Goal: Task Accomplishment & Management: Use online tool/utility

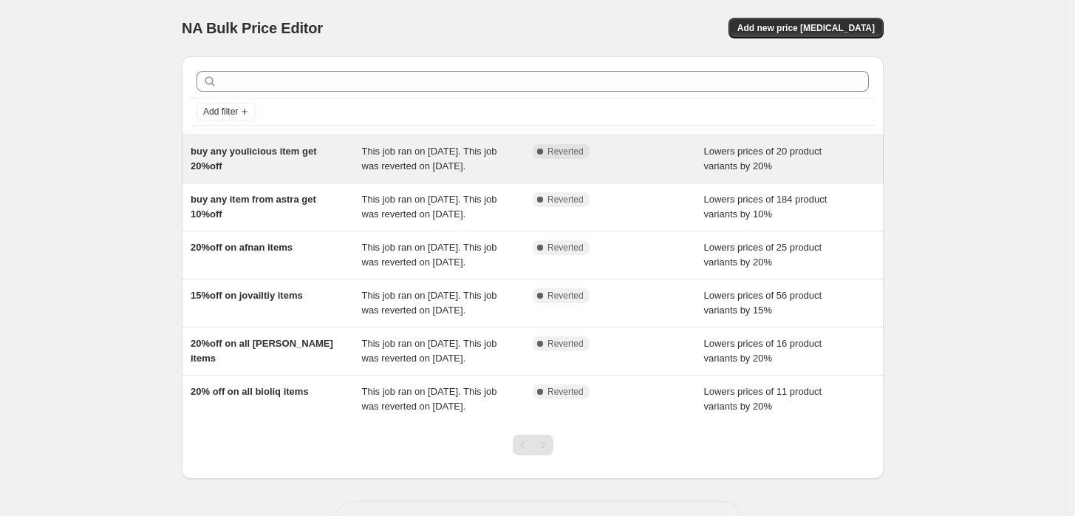
click at [301, 166] on div "buy any youlicious item get 20%off" at bounding box center [276, 159] width 171 height 30
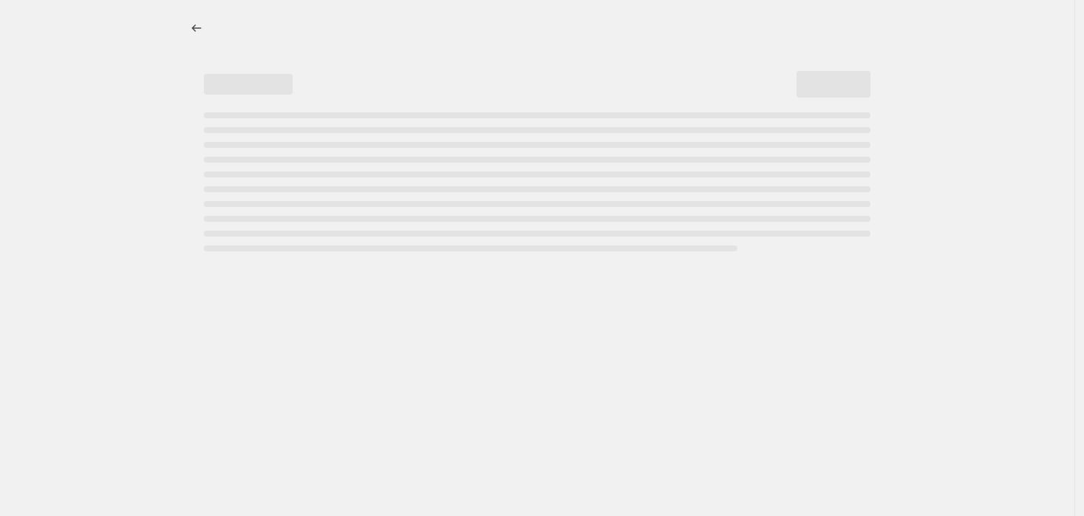
select select "percentage"
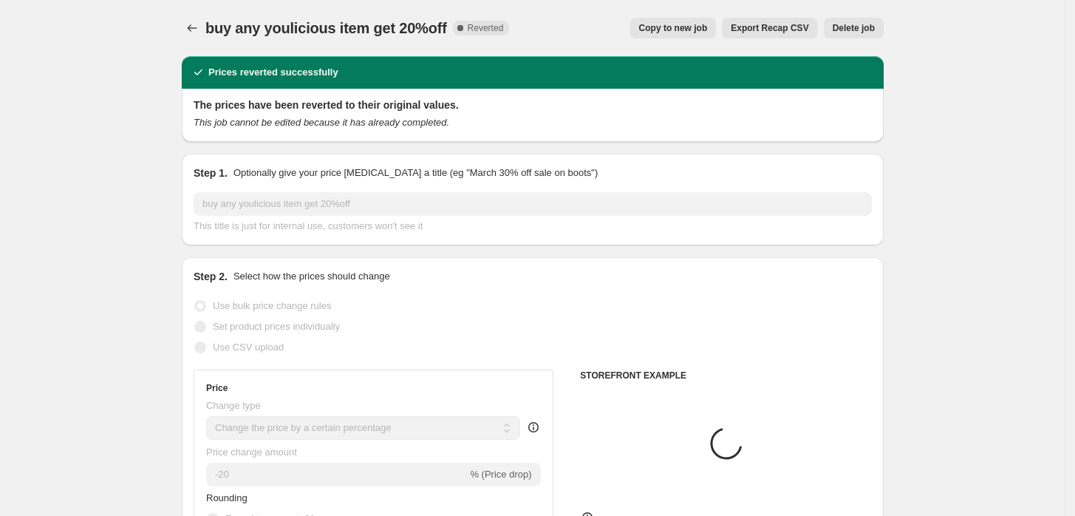
click at [862, 23] on span "Delete job" at bounding box center [854, 28] width 42 height 12
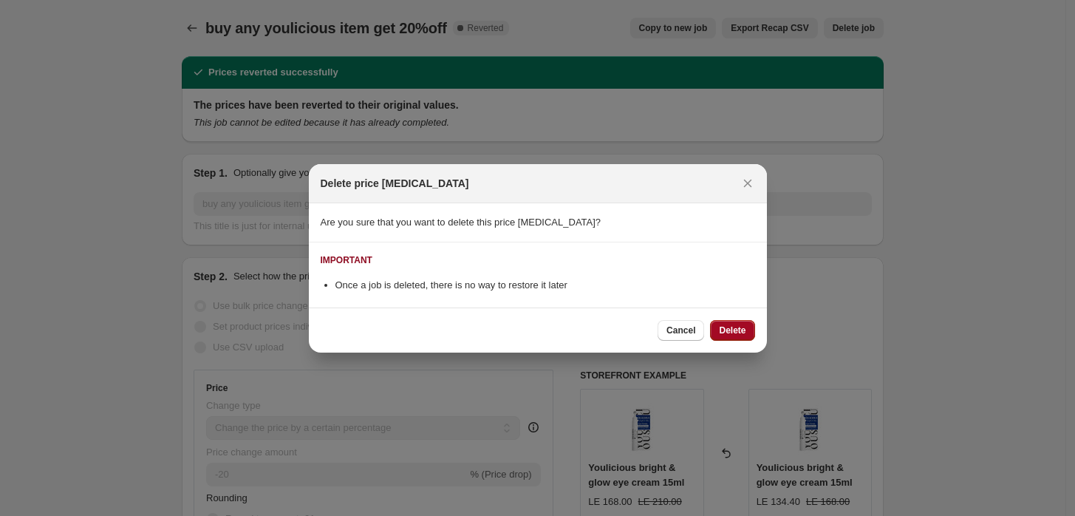
click at [733, 329] on span "Delete" at bounding box center [732, 330] width 27 height 12
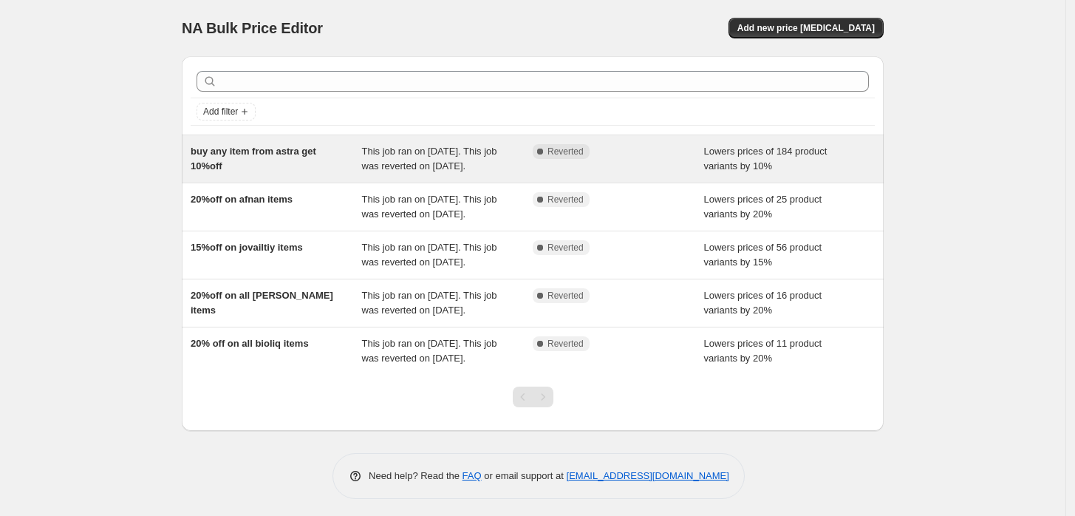
click at [731, 167] on span "Lowers prices of 184 product variants by 10%" at bounding box center [765, 159] width 123 height 26
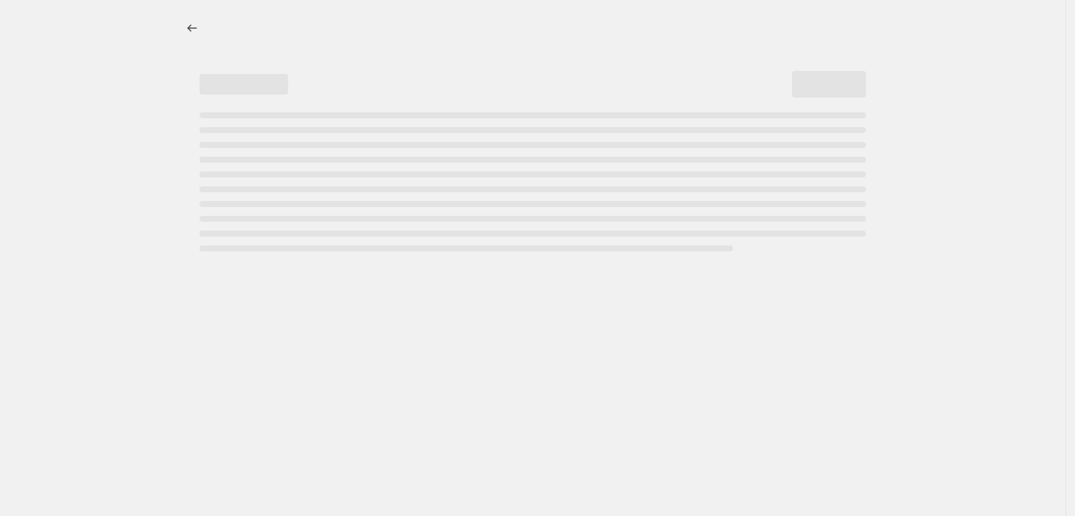
select select "percentage"
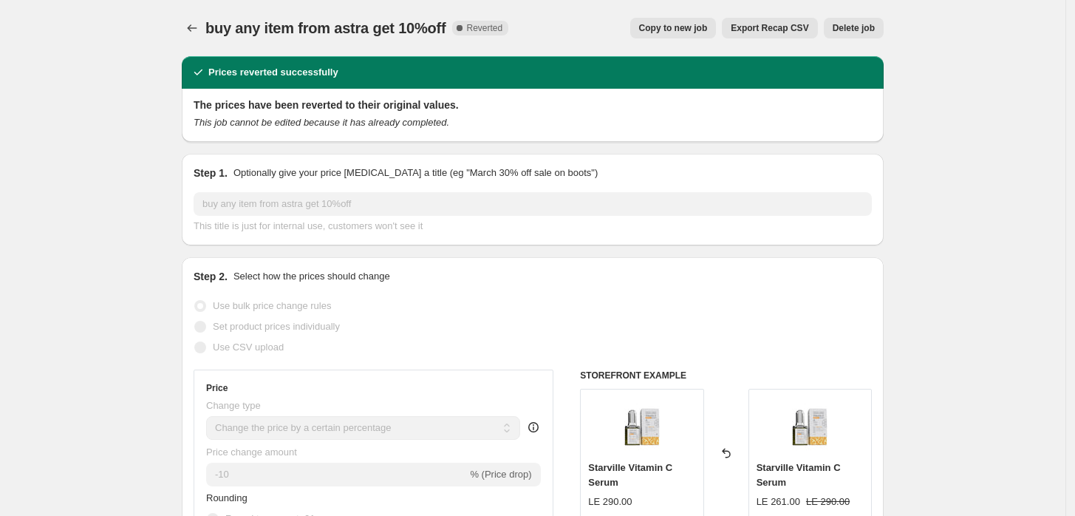
click at [856, 27] on span "Delete job" at bounding box center [854, 28] width 42 height 12
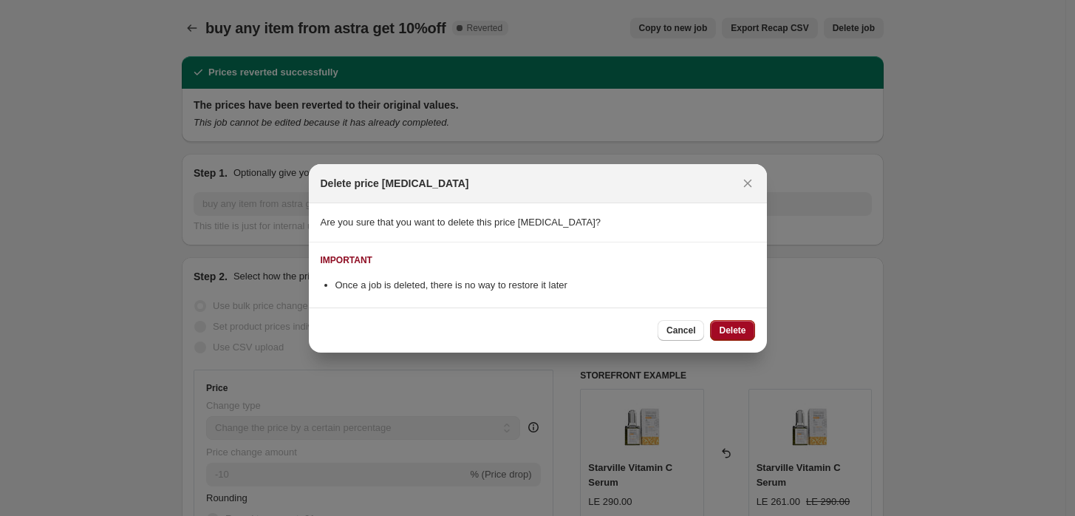
click at [740, 332] on span "Delete" at bounding box center [732, 330] width 27 height 12
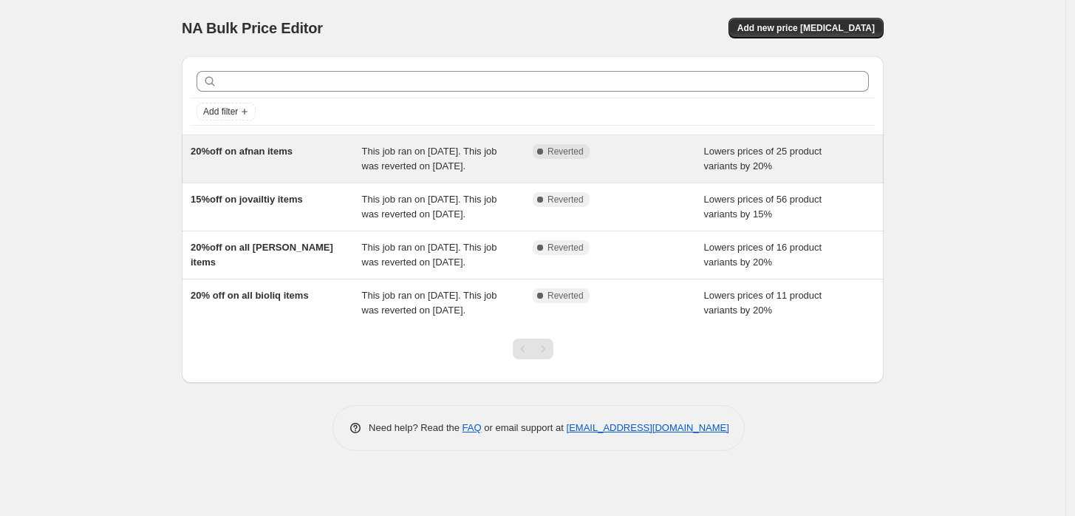
click at [737, 182] on div "20%off on afnan items This job ran on [DATE]. This job was reverted on [DATE]. …" at bounding box center [533, 158] width 702 height 47
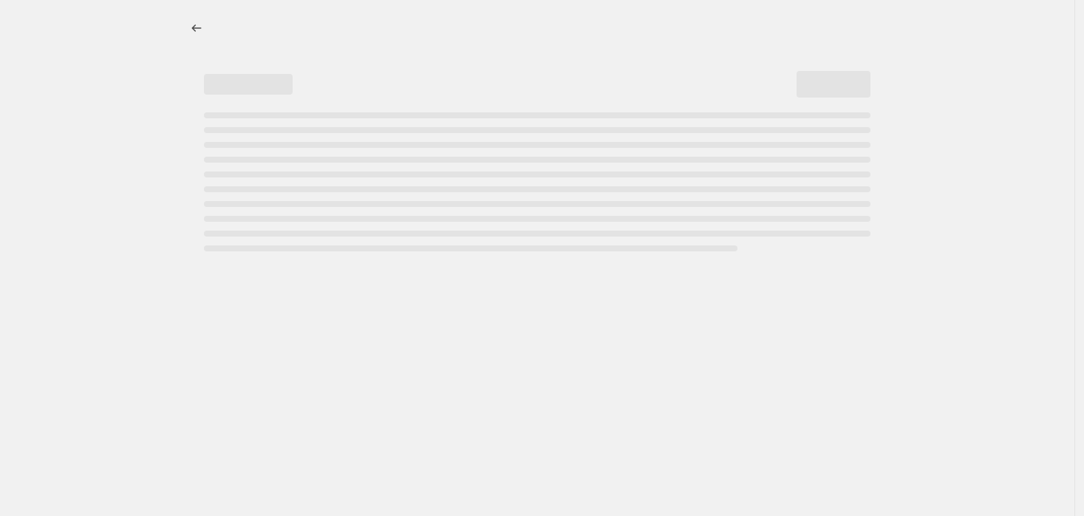
select select "percentage"
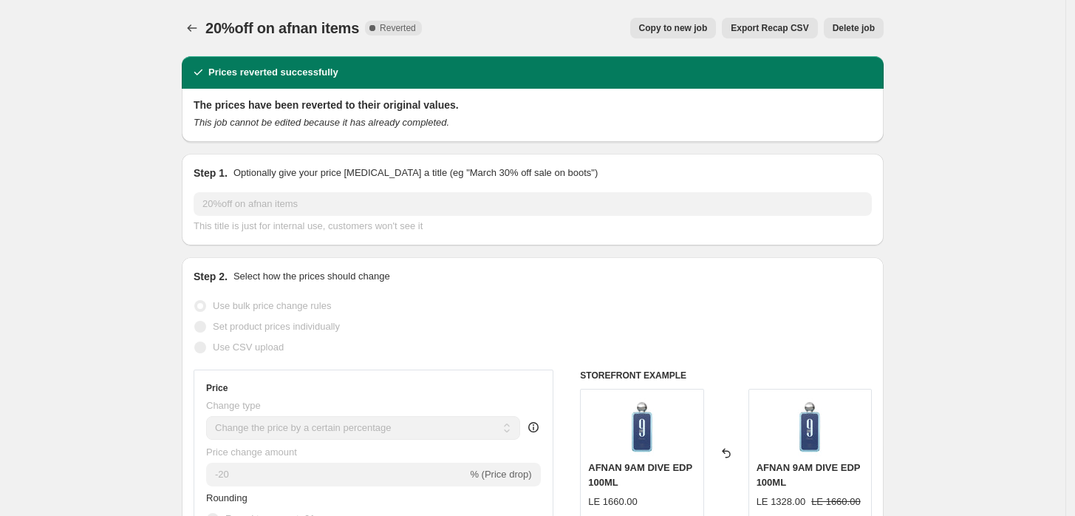
click at [864, 28] on span "Delete job" at bounding box center [854, 28] width 42 height 12
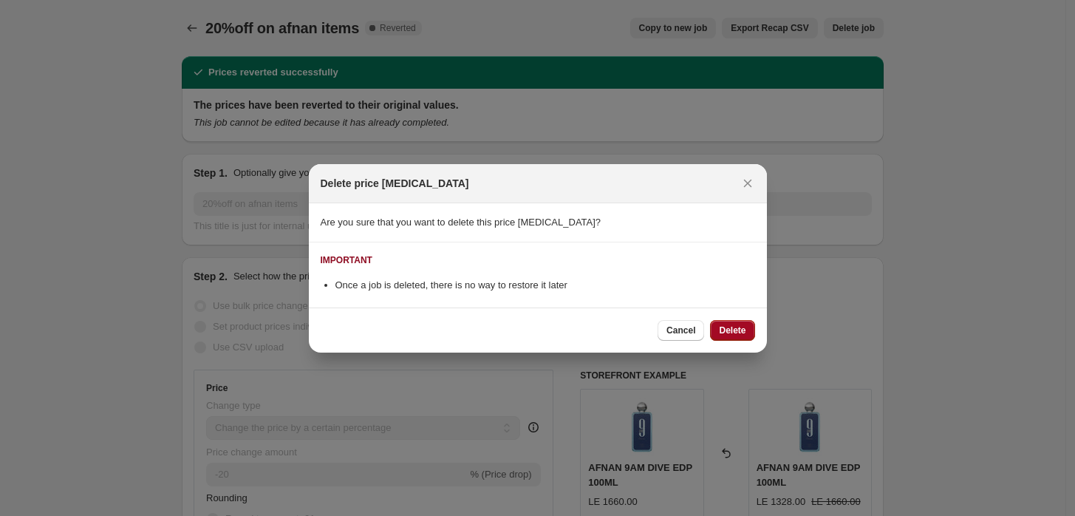
click at [737, 329] on span "Delete" at bounding box center [732, 330] width 27 height 12
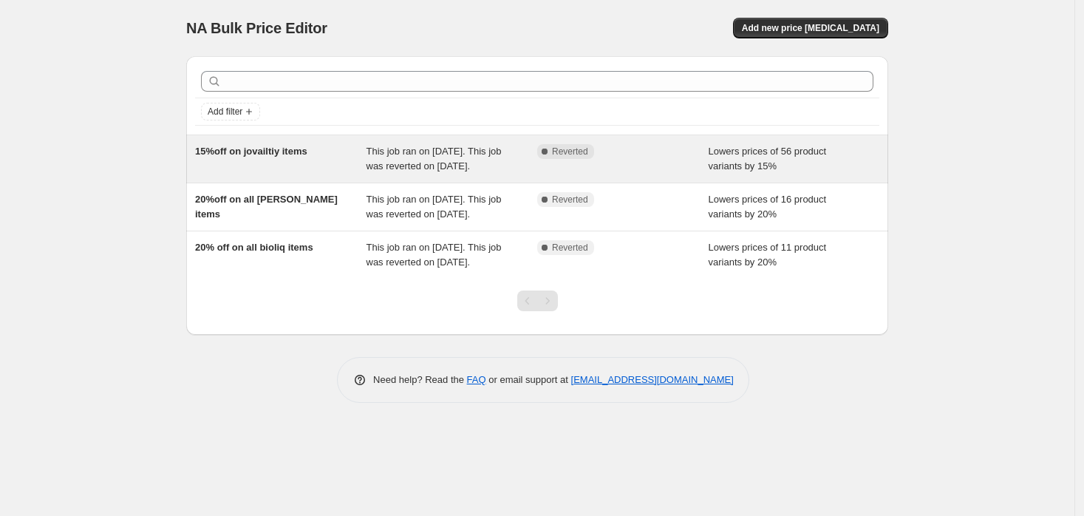
click at [708, 174] on div "Lowers prices of 56 product variants by 15%" at bounding box center [793, 159] width 171 height 30
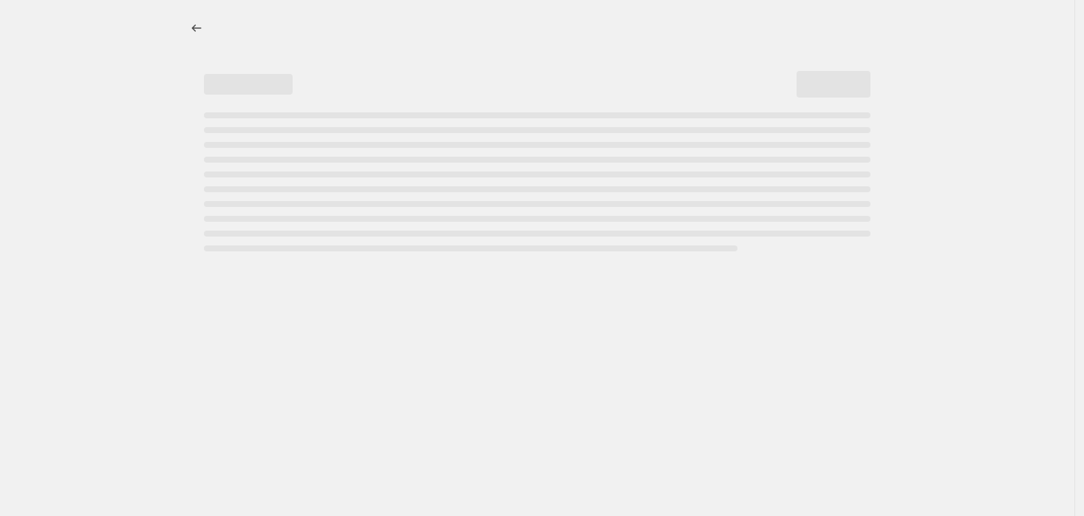
select select "percentage"
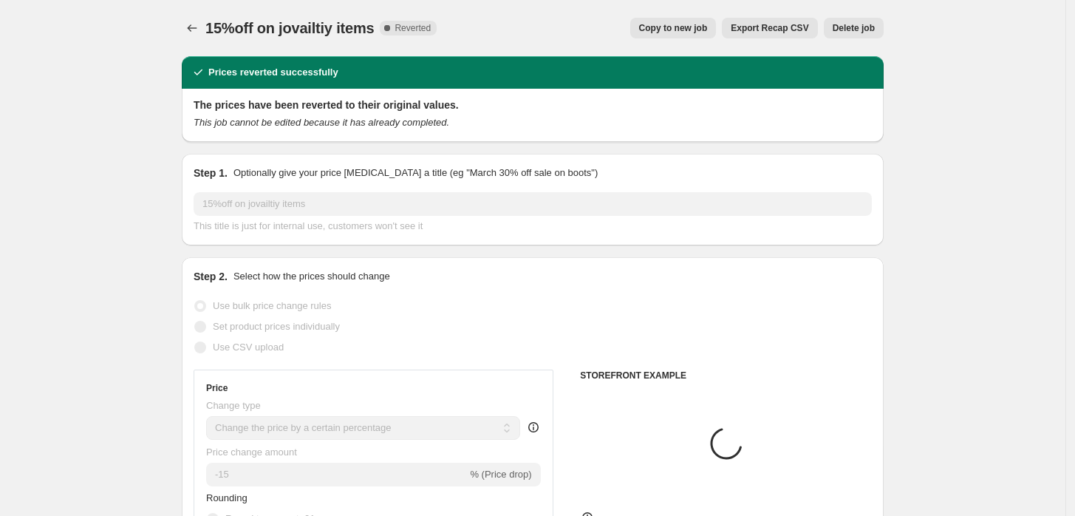
click at [875, 35] on button "Delete job" at bounding box center [854, 28] width 60 height 21
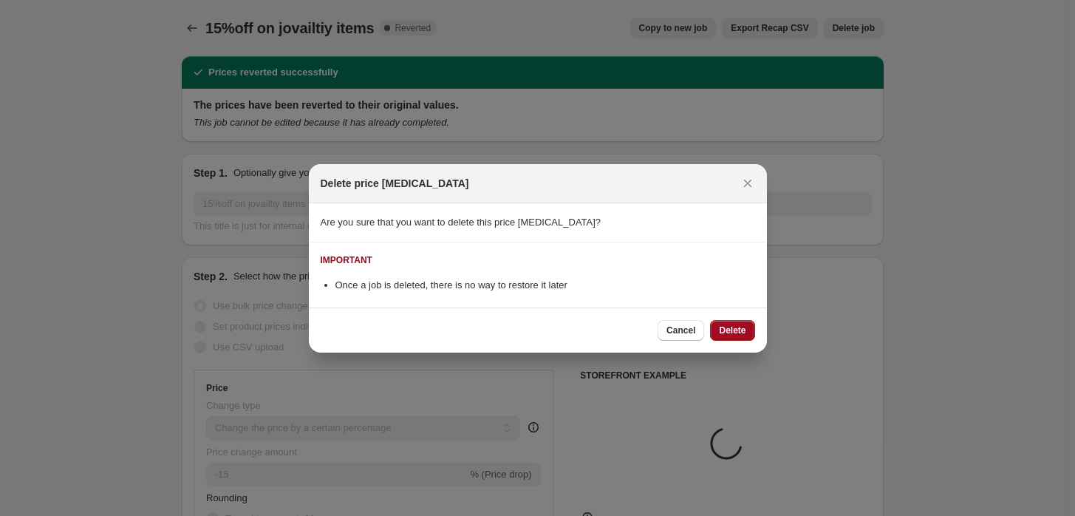
click at [727, 328] on span "Delete" at bounding box center [732, 330] width 27 height 12
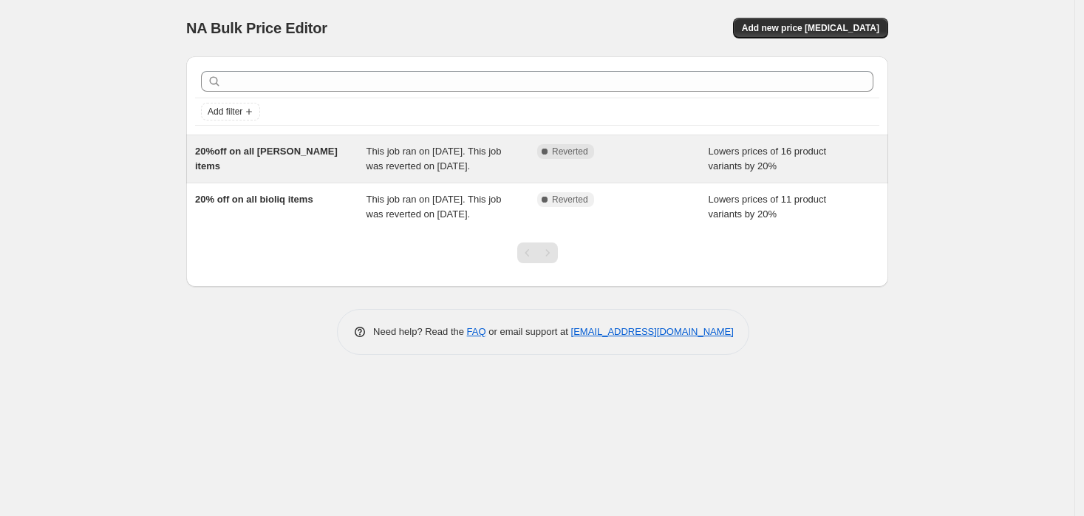
click at [681, 171] on div "Complete Reverted" at bounding box center [622, 159] width 171 height 30
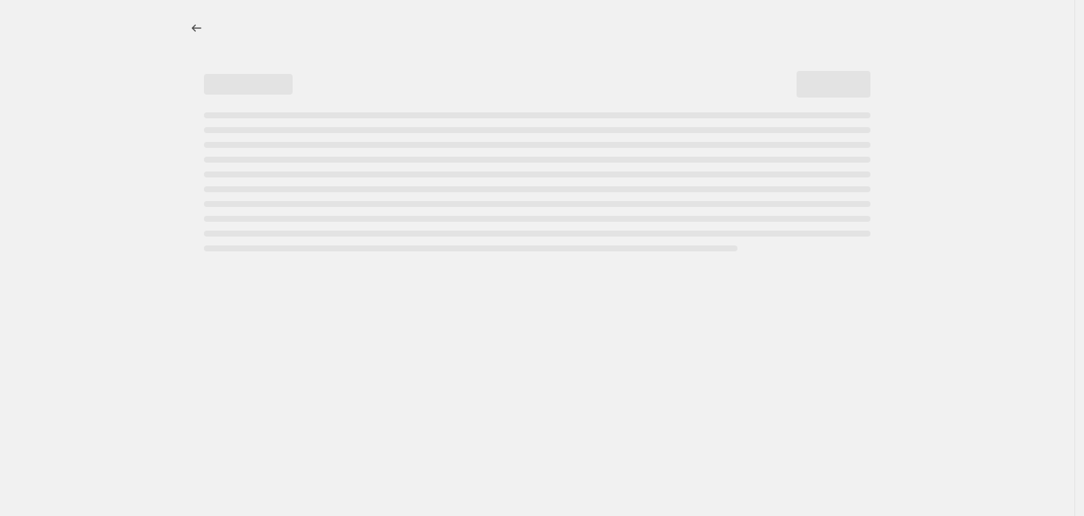
select select "percentage"
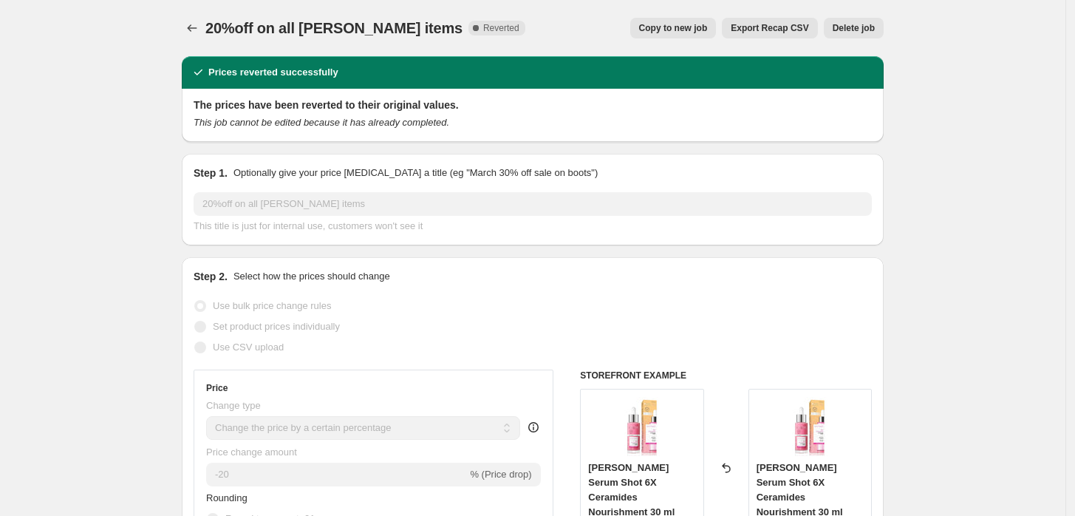
click at [866, 33] on span "Delete job" at bounding box center [854, 28] width 42 height 12
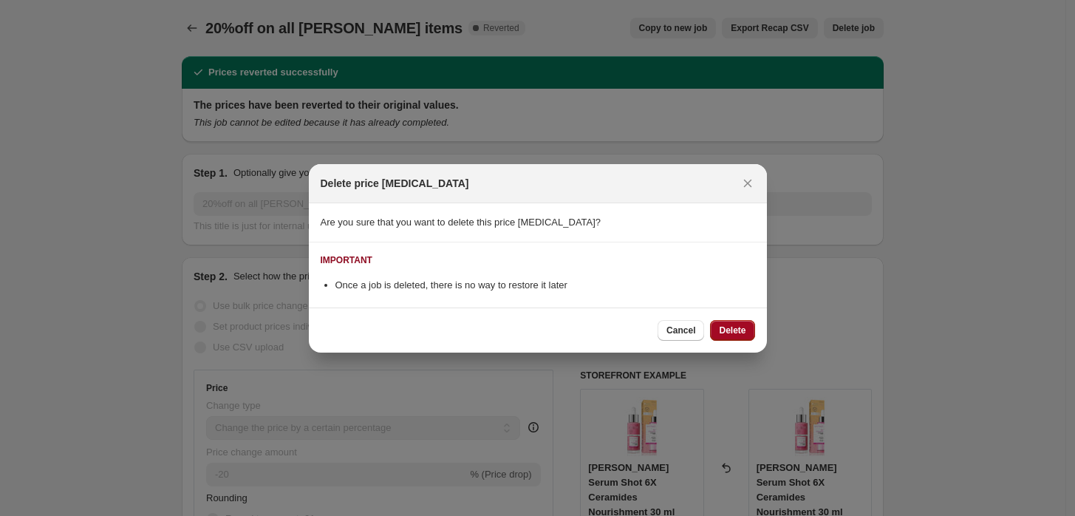
click at [727, 324] on span "Delete" at bounding box center [732, 330] width 27 height 12
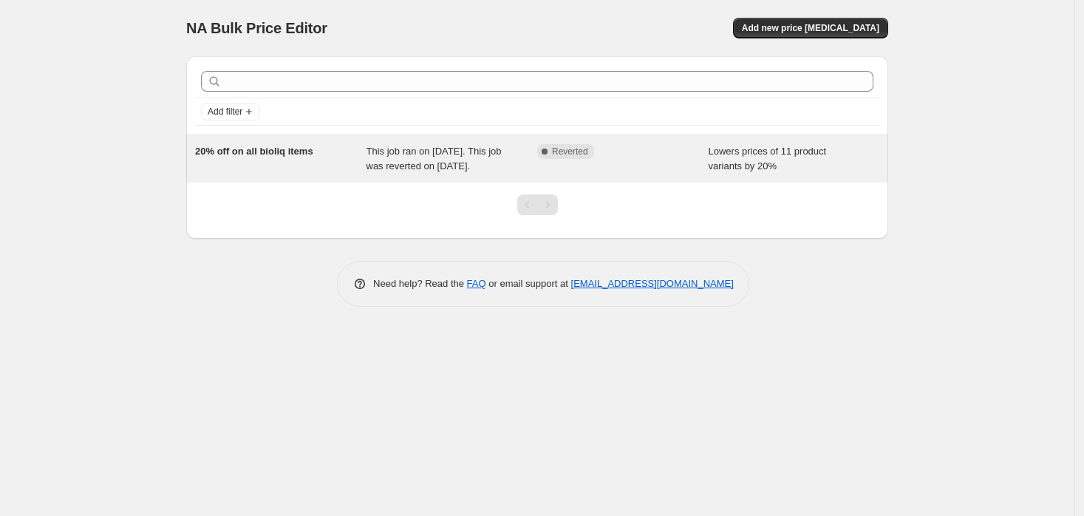
click at [609, 168] on div "Complete Reverted" at bounding box center [622, 159] width 171 height 30
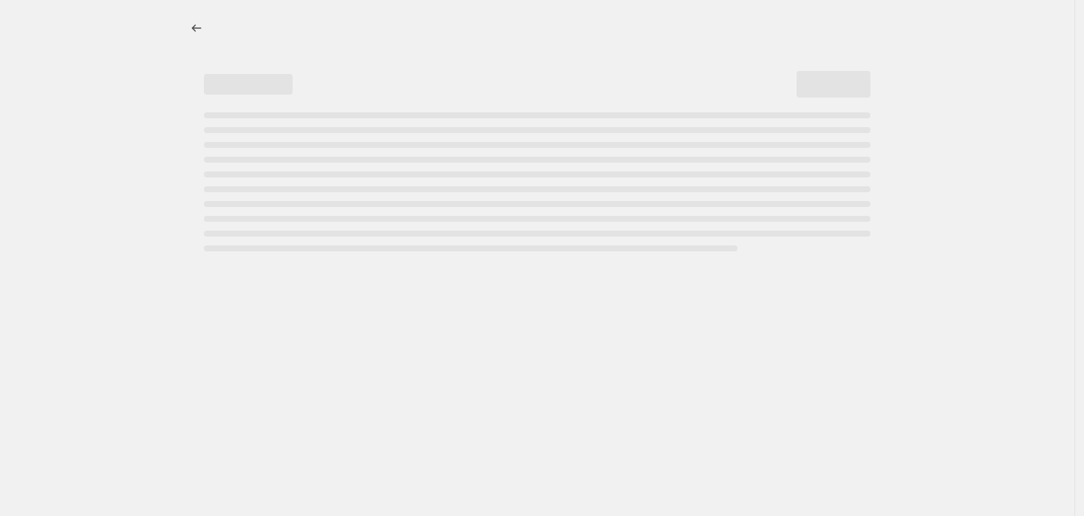
select select "percentage"
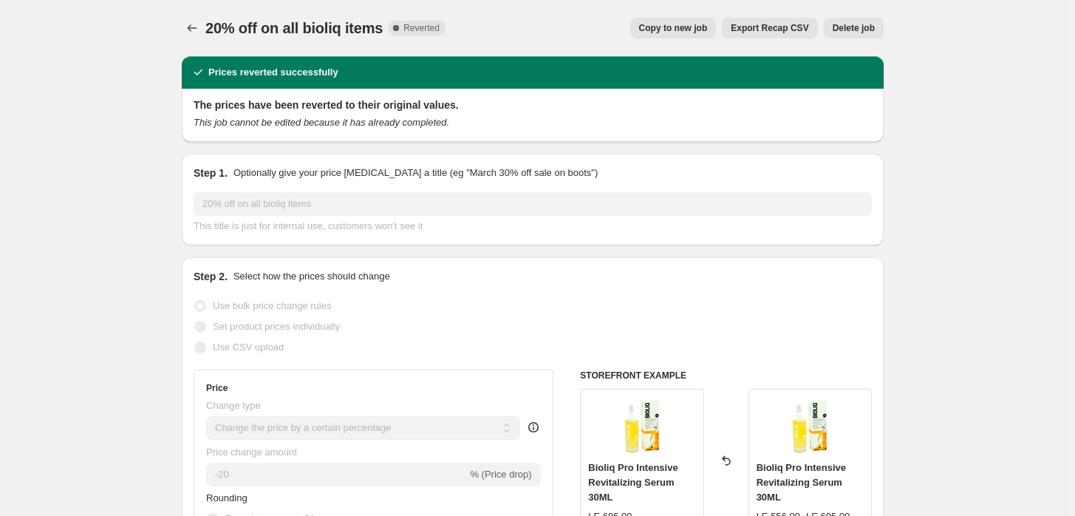
drag, startPoint x: 862, startPoint y: 32, endPoint x: 857, endPoint y: 10, distance: 22.8
click at [857, 10] on div "20% off on all bioliq items. This page is ready 20% off on all bioliq items Com…" at bounding box center [533, 28] width 702 height 56
click at [851, 33] on span "Delete job" at bounding box center [854, 28] width 42 height 12
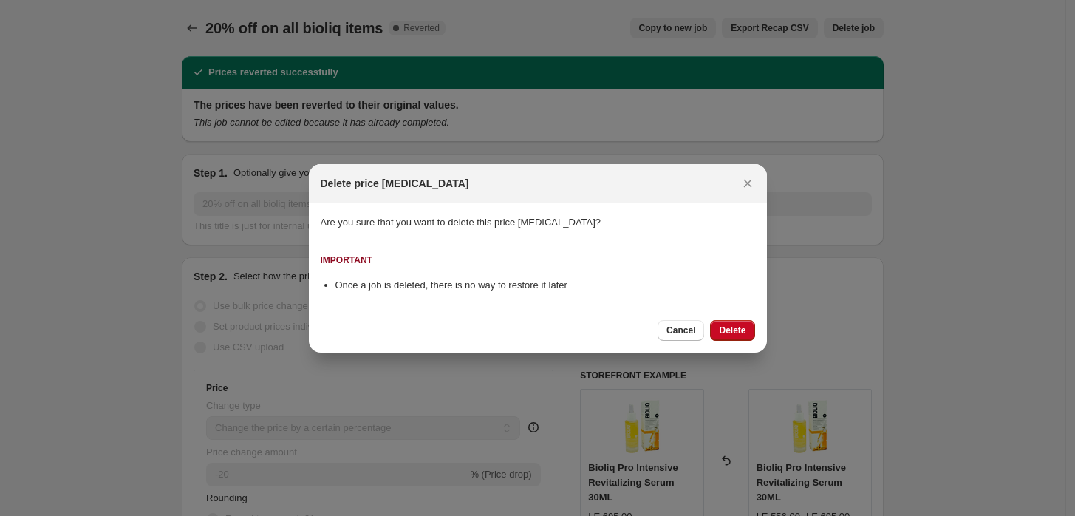
click at [736, 326] on span "Delete" at bounding box center [732, 330] width 27 height 12
